Goal: Information Seeking & Learning: Learn about a topic

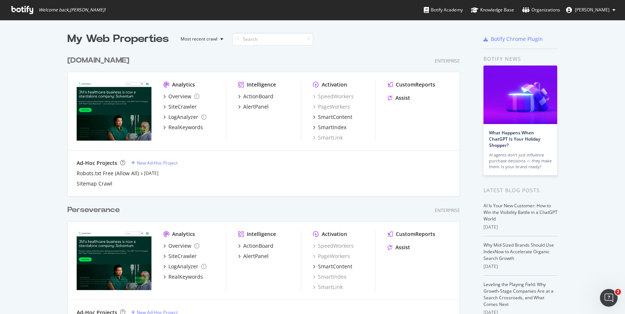
scroll to position [275, 0]
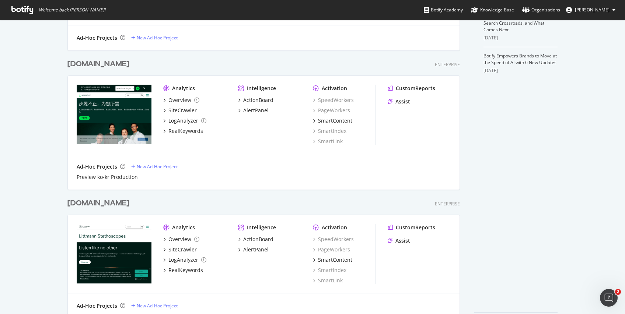
click at [97, 68] on div "[DOMAIN_NAME]" at bounding box center [98, 64] width 62 height 11
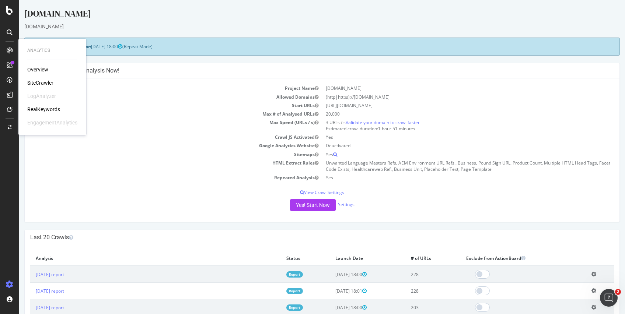
click at [37, 80] on div "SiteCrawler" at bounding box center [40, 82] width 26 height 7
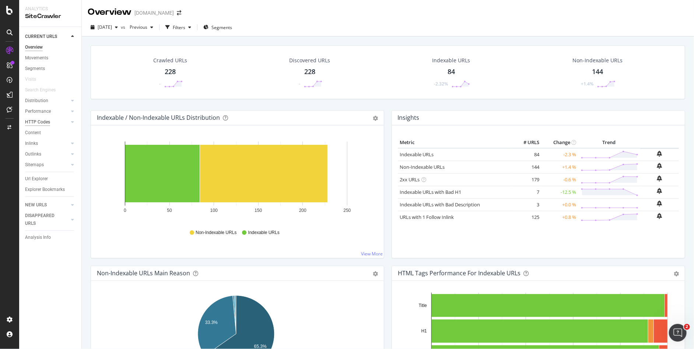
click at [42, 119] on div "HTTP Codes" at bounding box center [37, 122] width 25 height 8
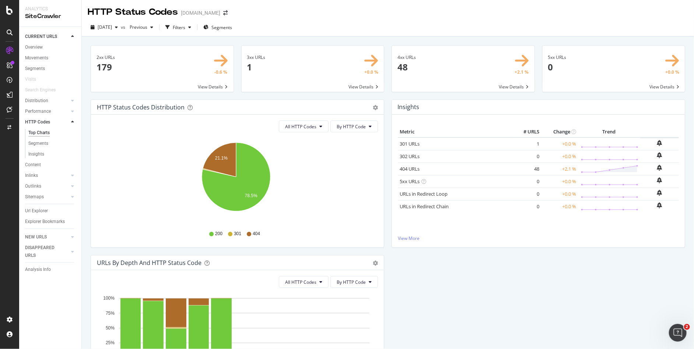
click at [399, 67] on span at bounding box center [463, 69] width 143 height 46
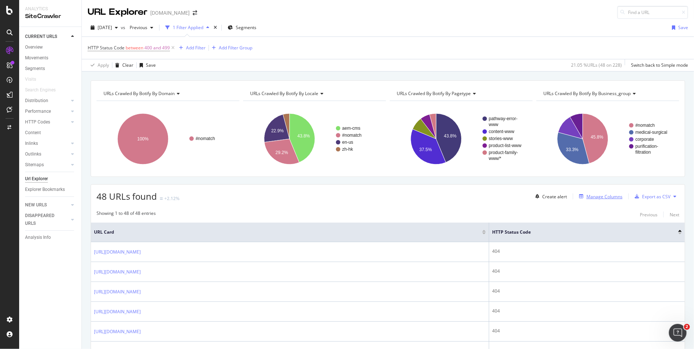
click at [612, 201] on button "Manage Columns" at bounding box center [599, 196] width 46 height 9
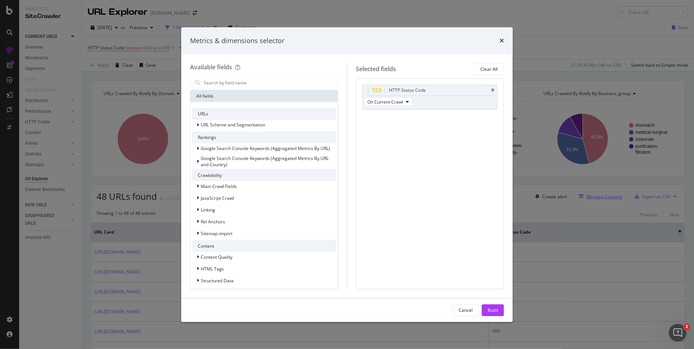
click at [612, 201] on div "Metrics & dimensions selector Available fields All fields URLs URL Scheme and S…" at bounding box center [347, 174] width 694 height 349
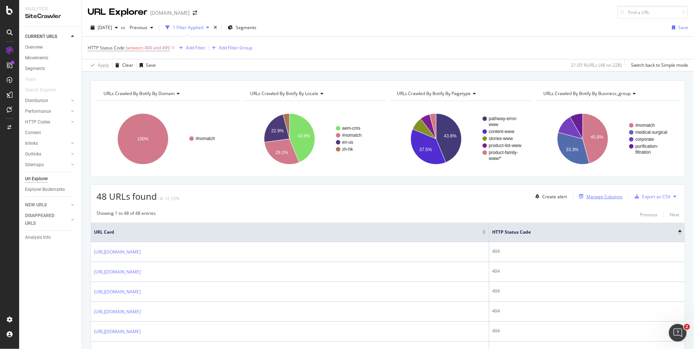
click at [612, 201] on button "Manage Columns" at bounding box center [599, 196] width 46 height 9
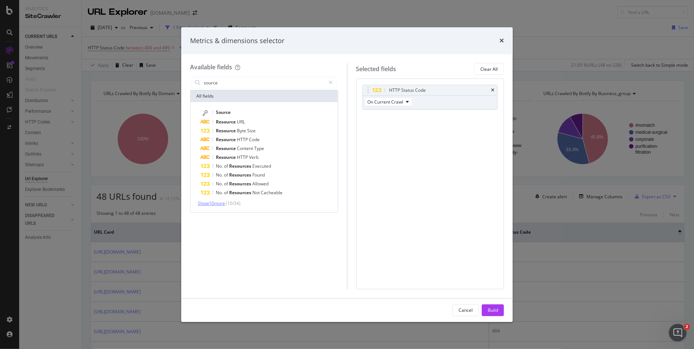
click at [219, 204] on span "Show 10 more" at bounding box center [211, 203] width 27 height 6
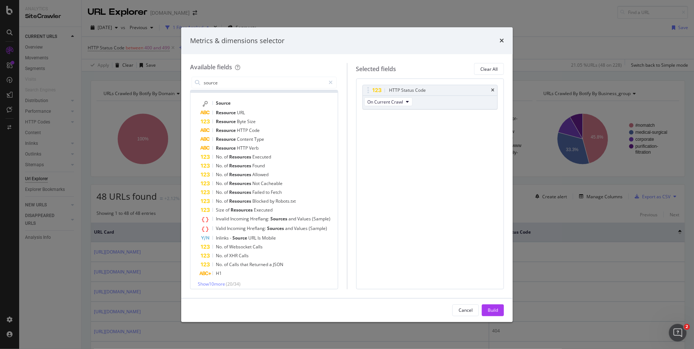
scroll to position [13, 0]
click at [219, 280] on span "Show 10 more" at bounding box center [211, 280] width 27 height 6
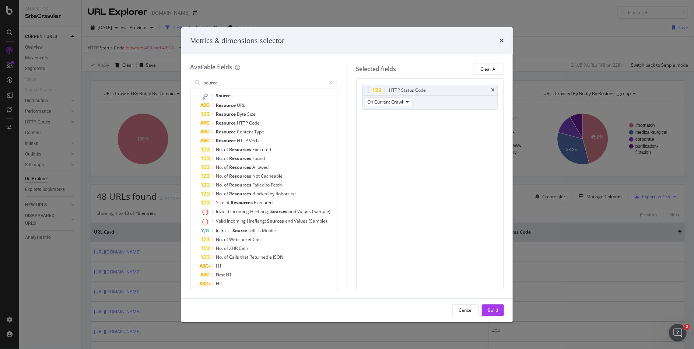
scroll to position [0, 0]
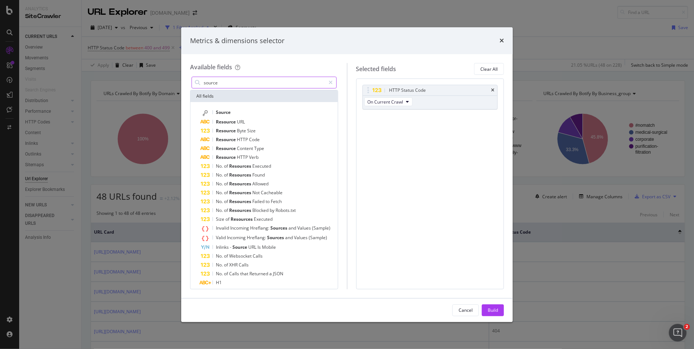
click at [222, 79] on input "source" at bounding box center [264, 82] width 123 height 11
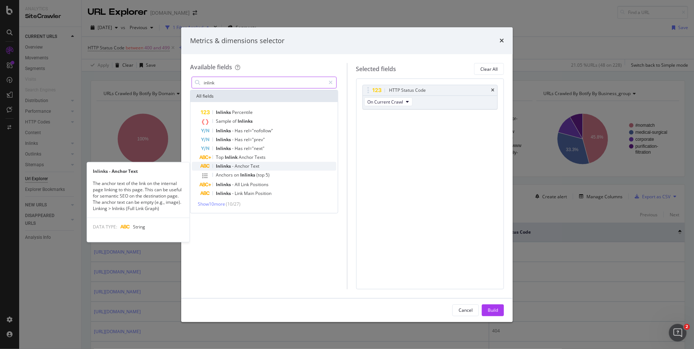
type input "inlink"
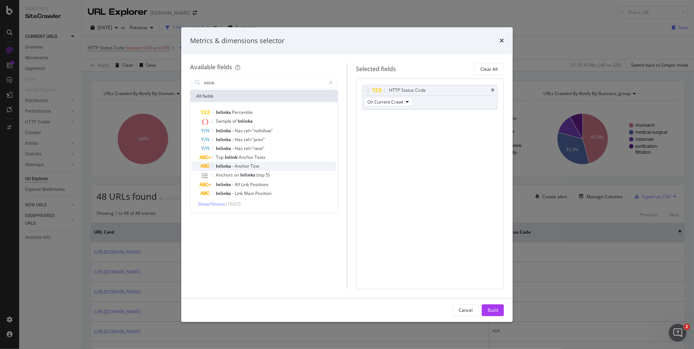
click at [255, 165] on span "Text" at bounding box center [255, 166] width 9 height 6
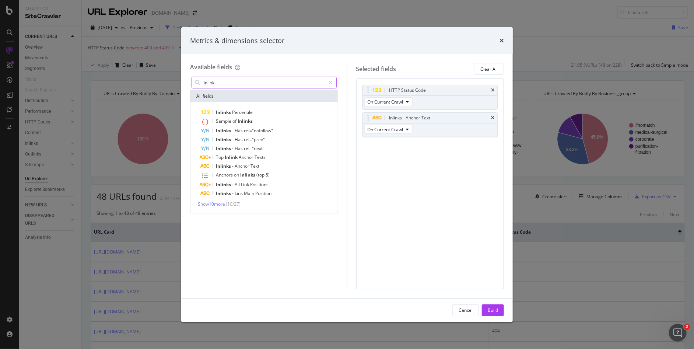
click at [216, 85] on input "inlink" at bounding box center [264, 82] width 123 height 11
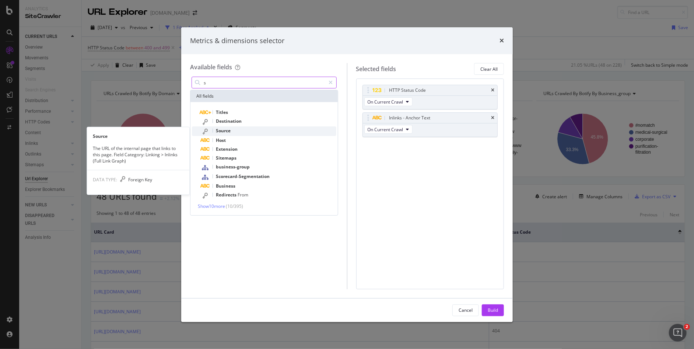
type input "s"
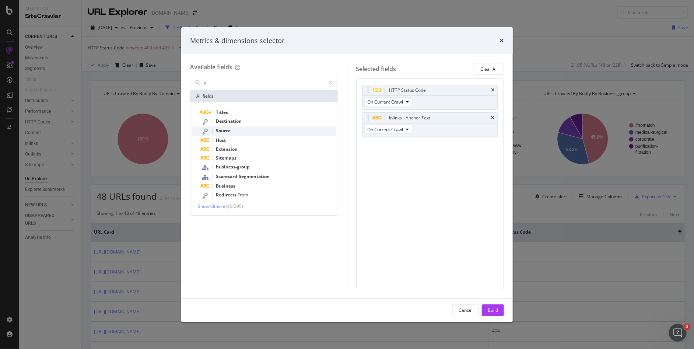
click at [228, 130] on span "Source" at bounding box center [223, 131] width 15 height 6
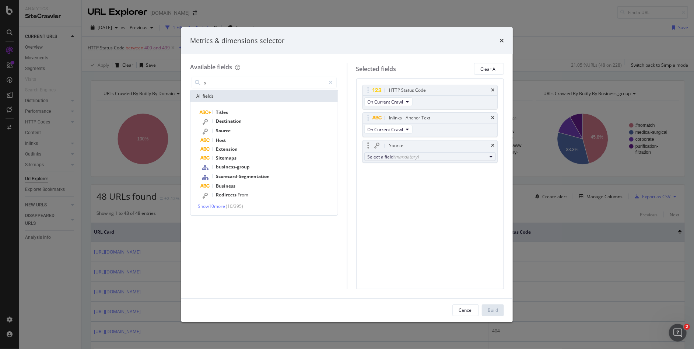
click at [375, 156] on div "Select a field (mandatory)" at bounding box center [427, 157] width 119 height 6
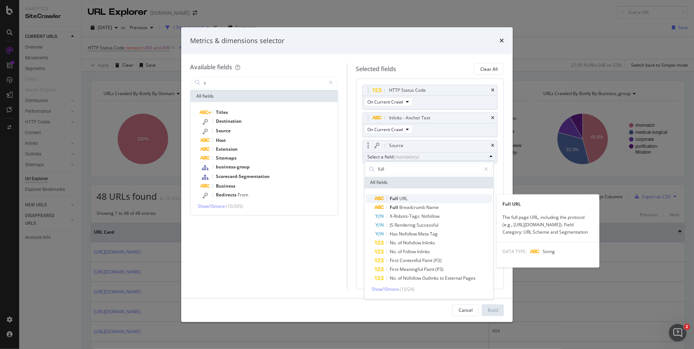
type input "full"
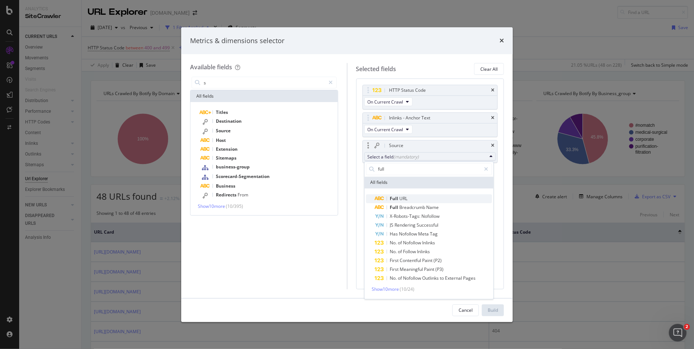
click at [402, 198] on span "URL" at bounding box center [404, 198] width 8 height 6
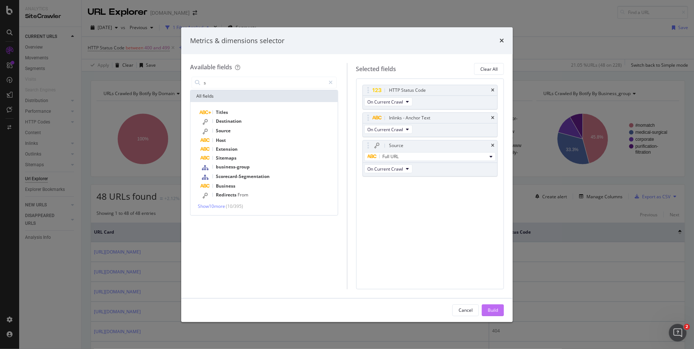
click at [488, 310] on div "Build" at bounding box center [493, 310] width 10 height 6
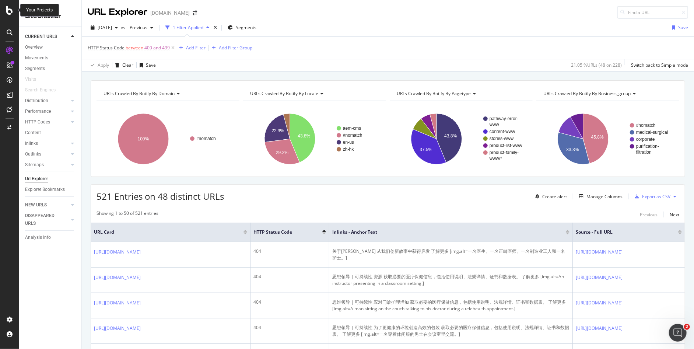
click at [6, 10] on icon at bounding box center [9, 10] width 7 height 9
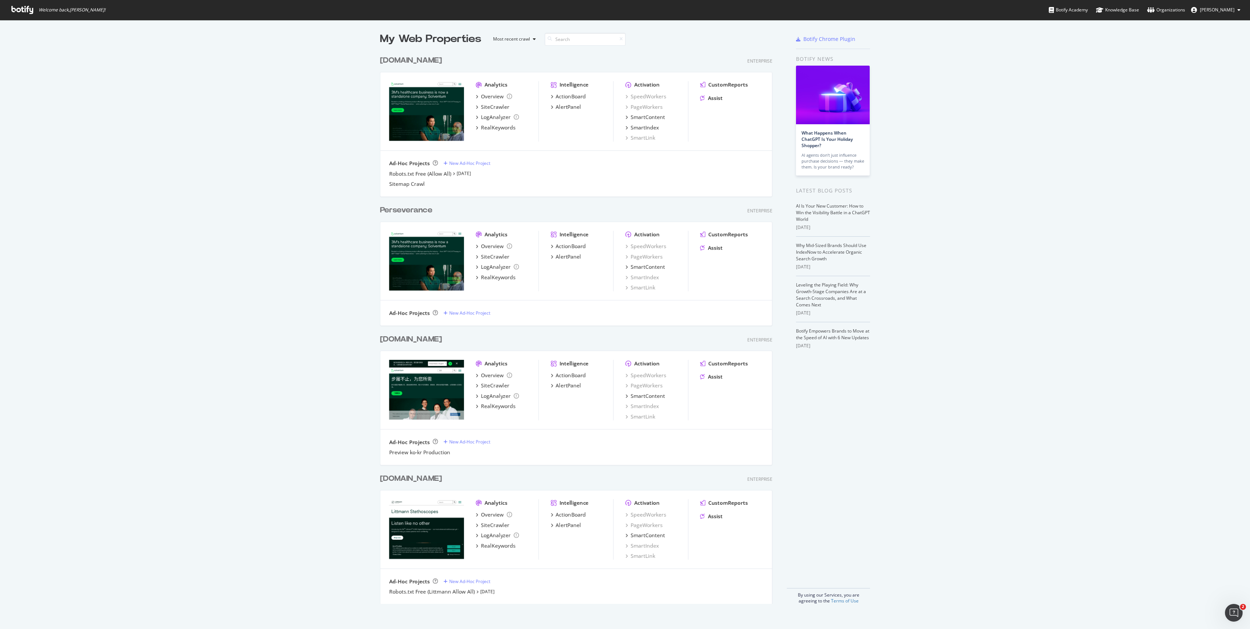
scroll to position [618, 1228]
click at [408, 63] on div "[DOMAIN_NAME]" at bounding box center [411, 60] width 62 height 11
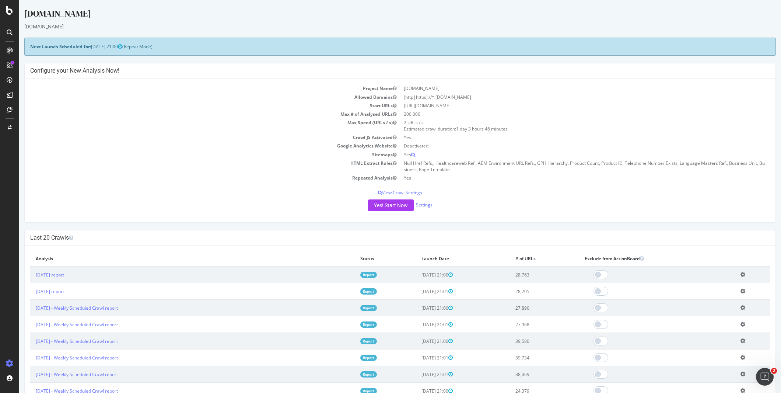
click at [360, 275] on link "Report" at bounding box center [368, 275] width 17 height 6
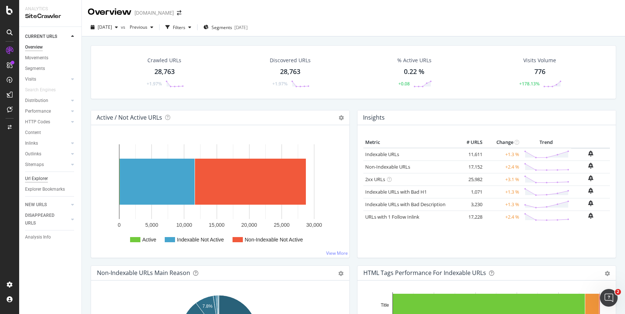
click at [35, 179] on div "Url Explorer" at bounding box center [36, 179] width 23 height 8
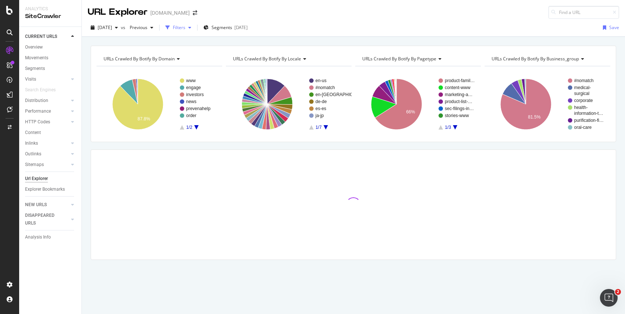
click at [185, 27] on div "Filters" at bounding box center [179, 27] width 13 height 6
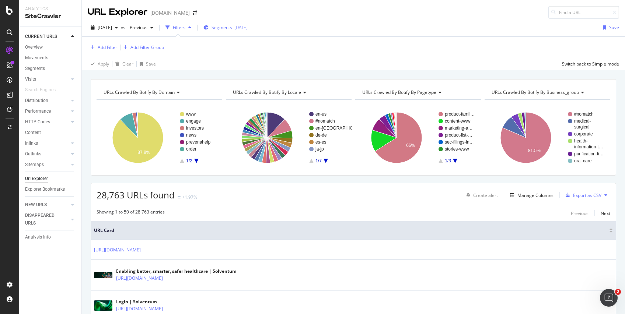
click at [229, 27] on span "Segments" at bounding box center [222, 27] width 21 height 6
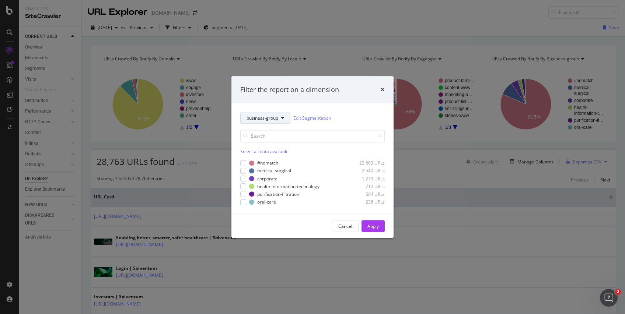
click at [279, 117] on button "business-group" at bounding box center [265, 118] width 50 height 12
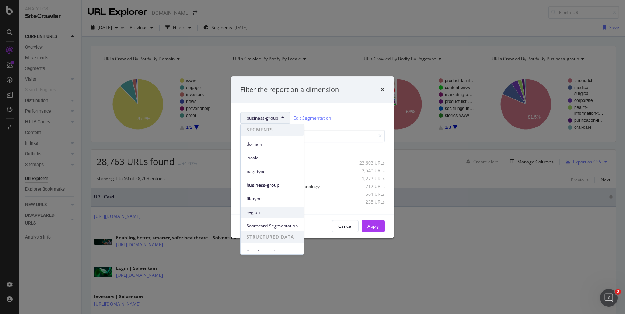
click at [259, 213] on span "region" at bounding box center [272, 212] width 51 height 7
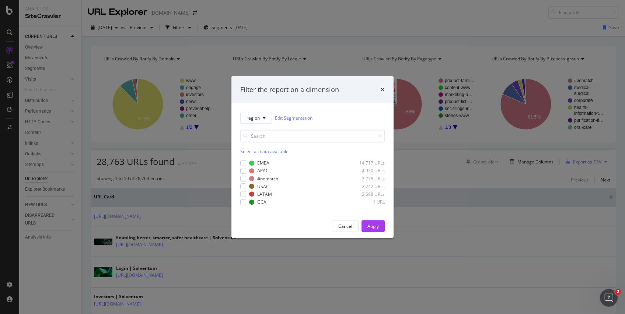
click at [245, 167] on div "EMEA 14,717 URLs APAC 4,930 URLs #nomatch 3,775 URLs USAC 2,742 URLs LATAM 2,59…" at bounding box center [312, 182] width 144 height 45
click at [243, 173] on div "modal" at bounding box center [243, 171] width 6 height 6
click at [376, 220] on div "Cancel Apply" at bounding box center [312, 226] width 162 height 24
click at [375, 231] on div "Apply" at bounding box center [372, 226] width 11 height 11
